Goal: Task Accomplishment & Management: Use online tool/utility

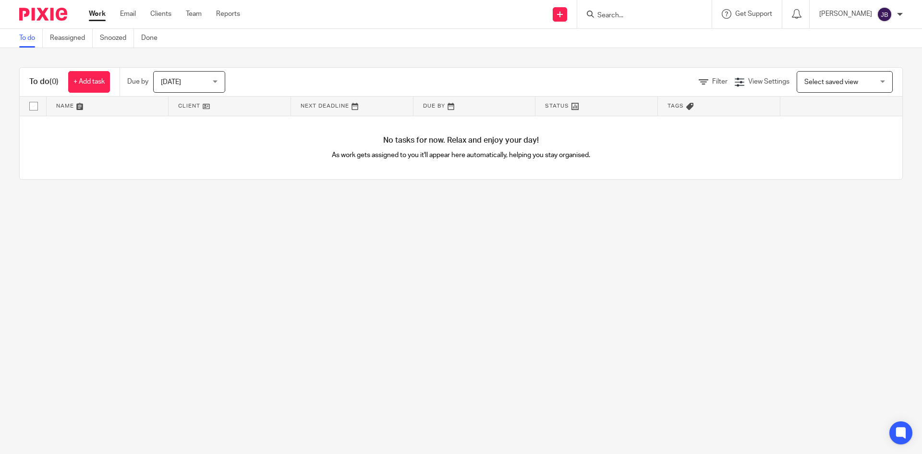
click at [371, 18] on div "Send new email Create task Add client Get Support Contact Support Help Document…" at bounding box center [589, 14] width 668 height 28
click at [646, 18] on input "Search" at bounding box center [639, 16] width 86 height 9
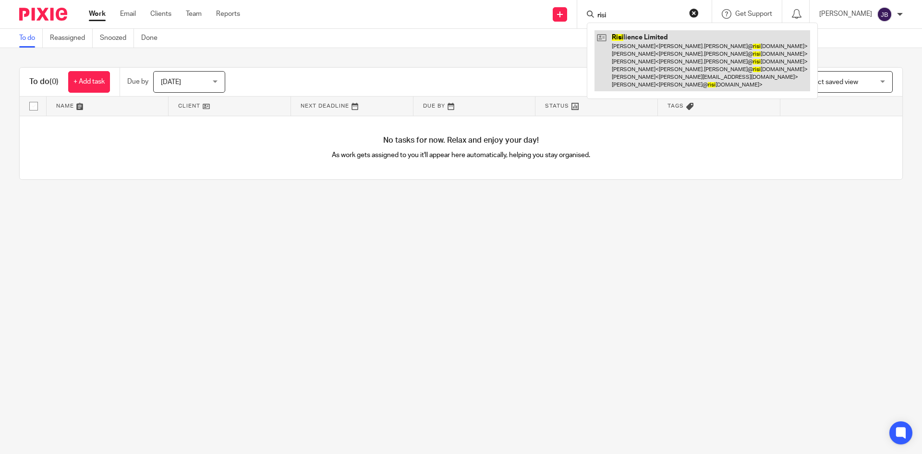
type input "risi"
click at [630, 45] on link at bounding box center [703, 60] width 216 height 61
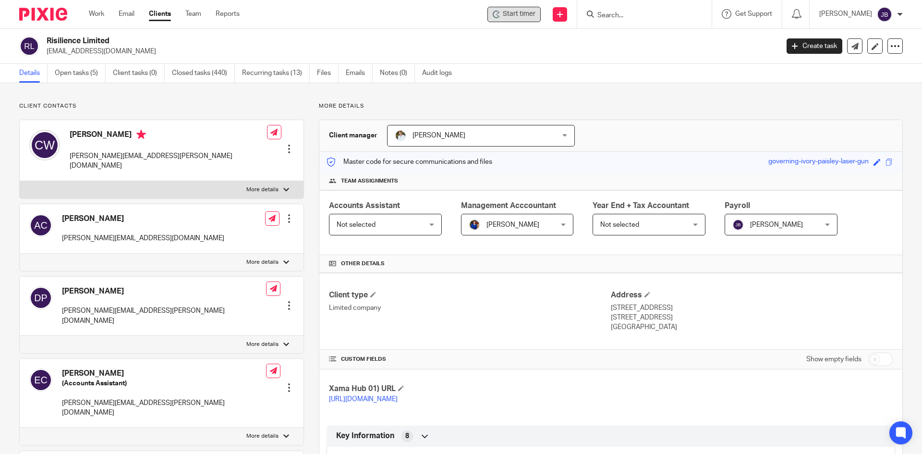
click at [518, 16] on span "Start timer" at bounding box center [519, 14] width 33 height 10
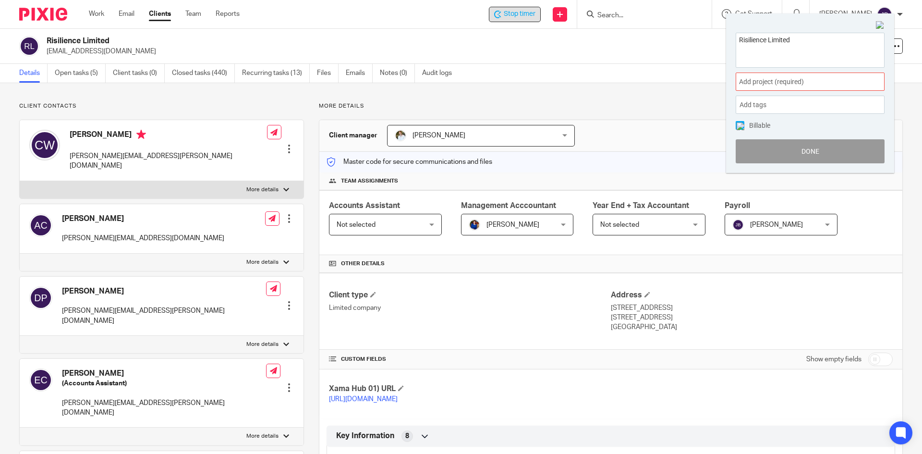
click at [845, 87] on span "Add project (required) :" at bounding box center [799, 82] width 121 height 10
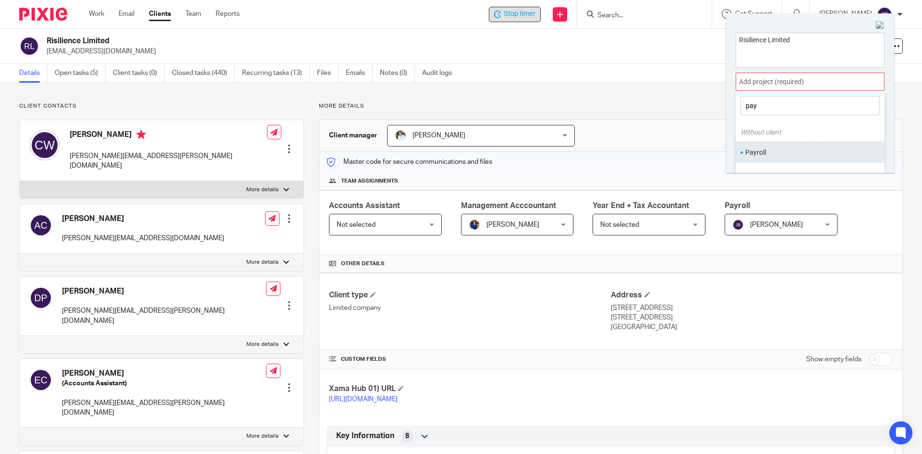
type input "pay"
click at [763, 153] on li "Payroll" at bounding box center [807, 152] width 125 height 10
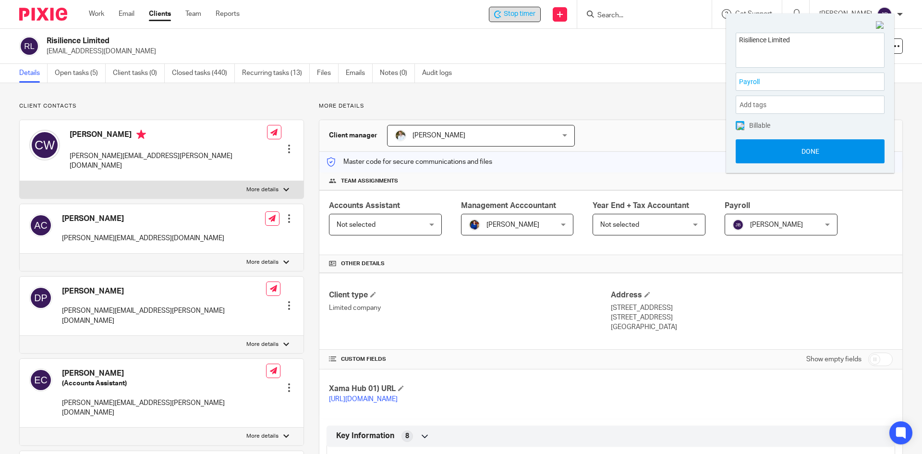
click at [781, 150] on button "Done" at bounding box center [810, 151] width 149 height 24
